Goal: Task Accomplishment & Management: Use online tool/utility

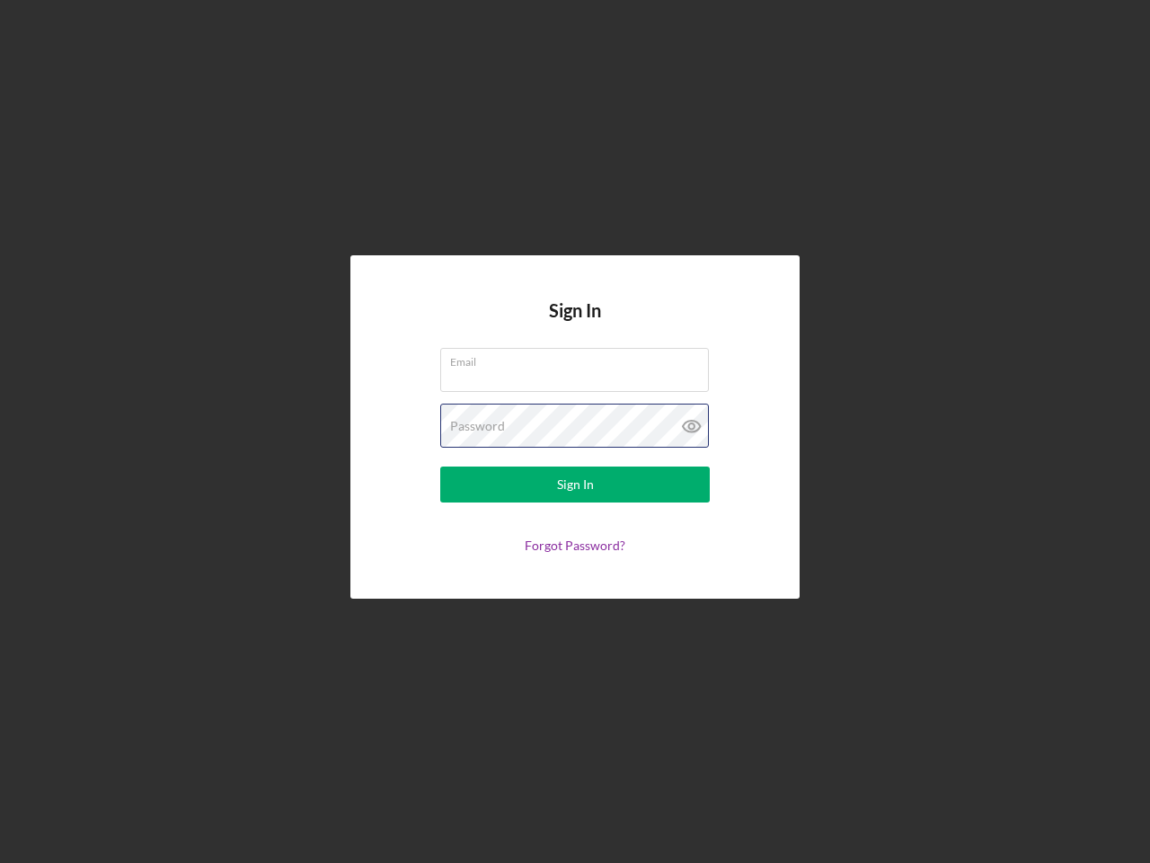
click at [575, 431] on div "Password" at bounding box center [575, 425] width 270 height 45
click at [692, 426] on icon at bounding box center [691, 425] width 45 height 45
